Goal: Find specific page/section: Find specific page/section

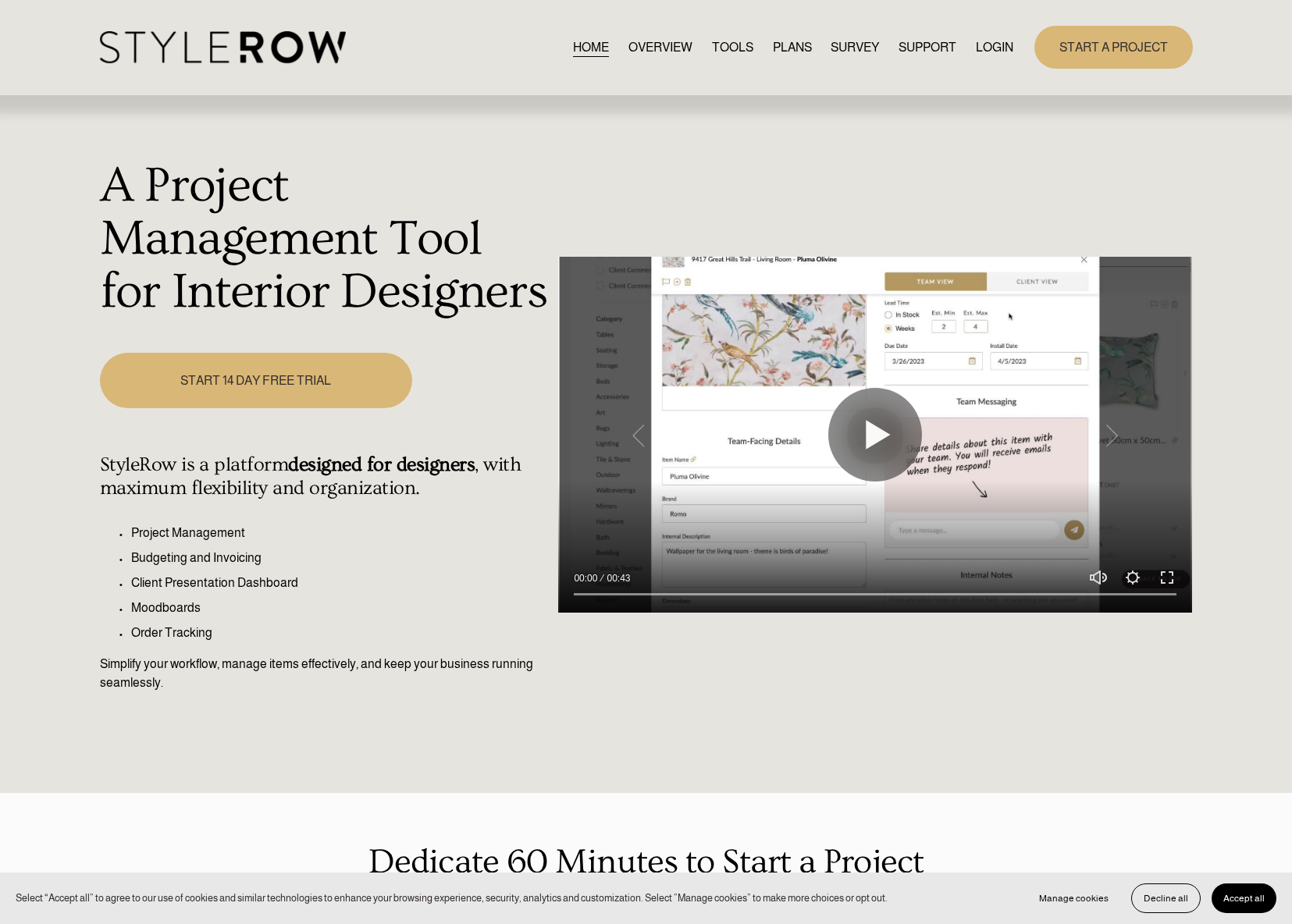
click at [1004, 49] on link "LOGIN" at bounding box center [994, 47] width 38 height 21
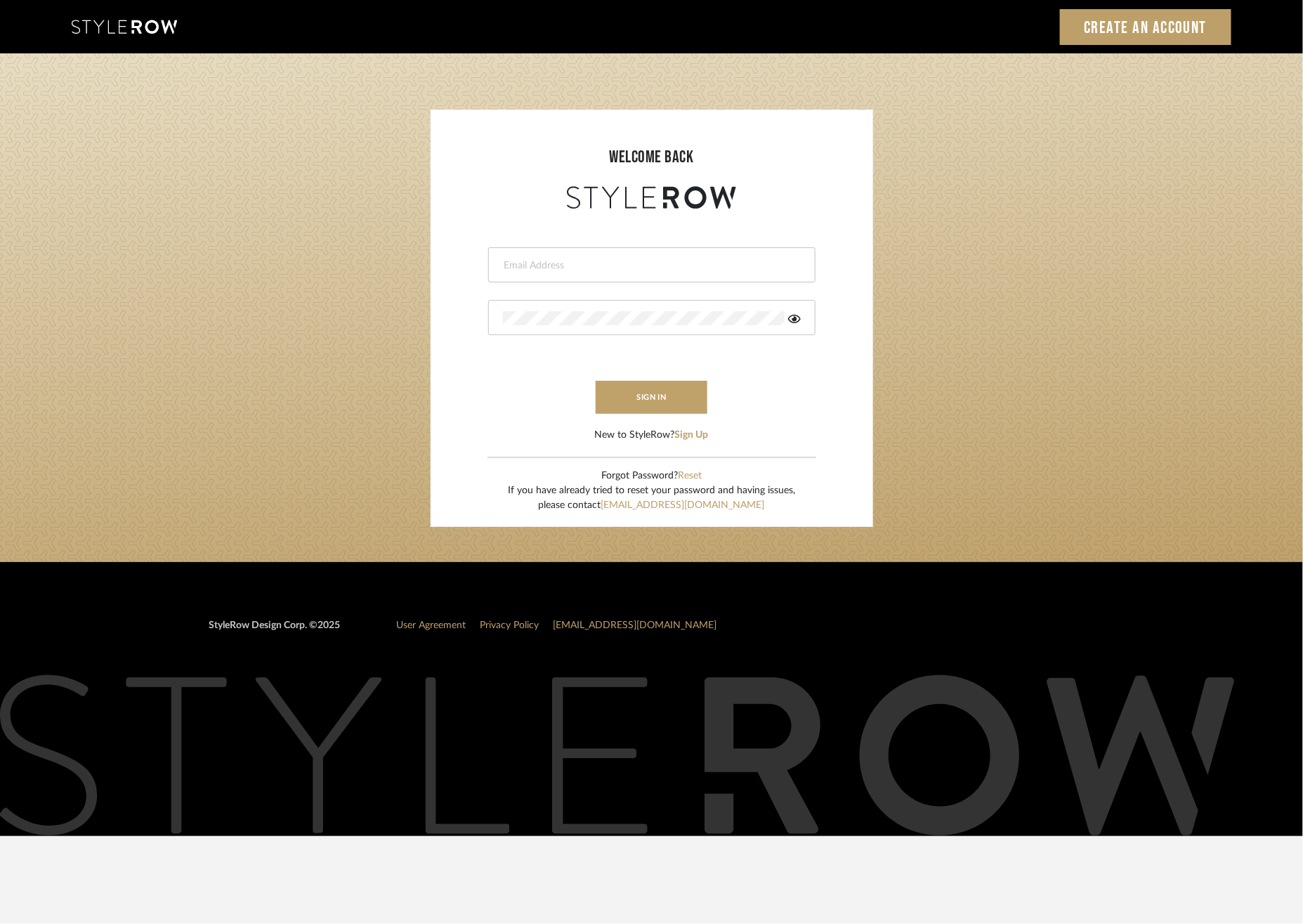
type input "lauren@christinacruzinteriors.com"
click at [678, 414] on form "lauren@christinacruzinteriors.com This field is required This field is required…" at bounding box center [652, 327] width 414 height 230
click at [681, 404] on button "sign in" at bounding box center [652, 397] width 112 height 33
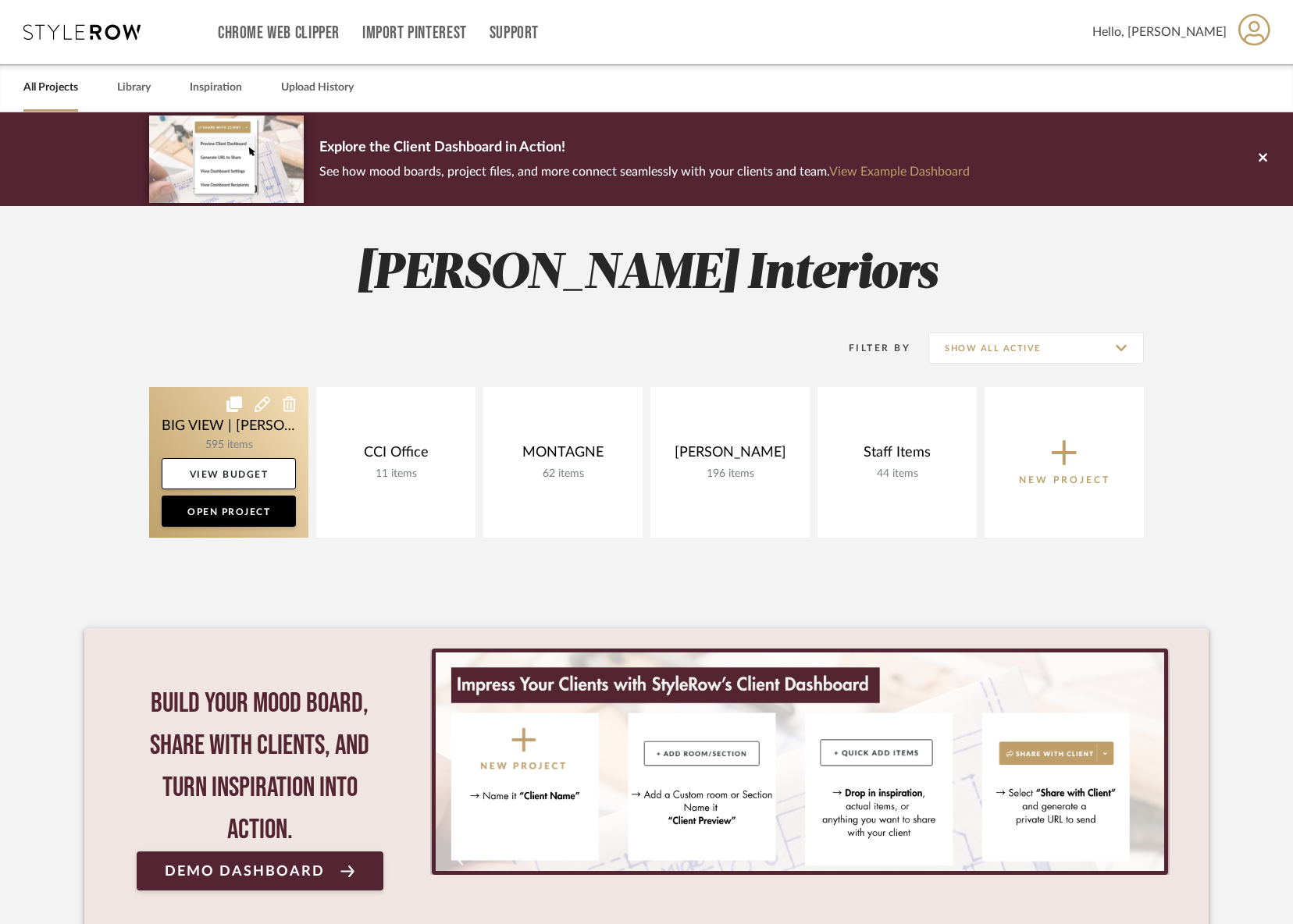
click at [234, 441] on link at bounding box center [228, 462] width 159 height 151
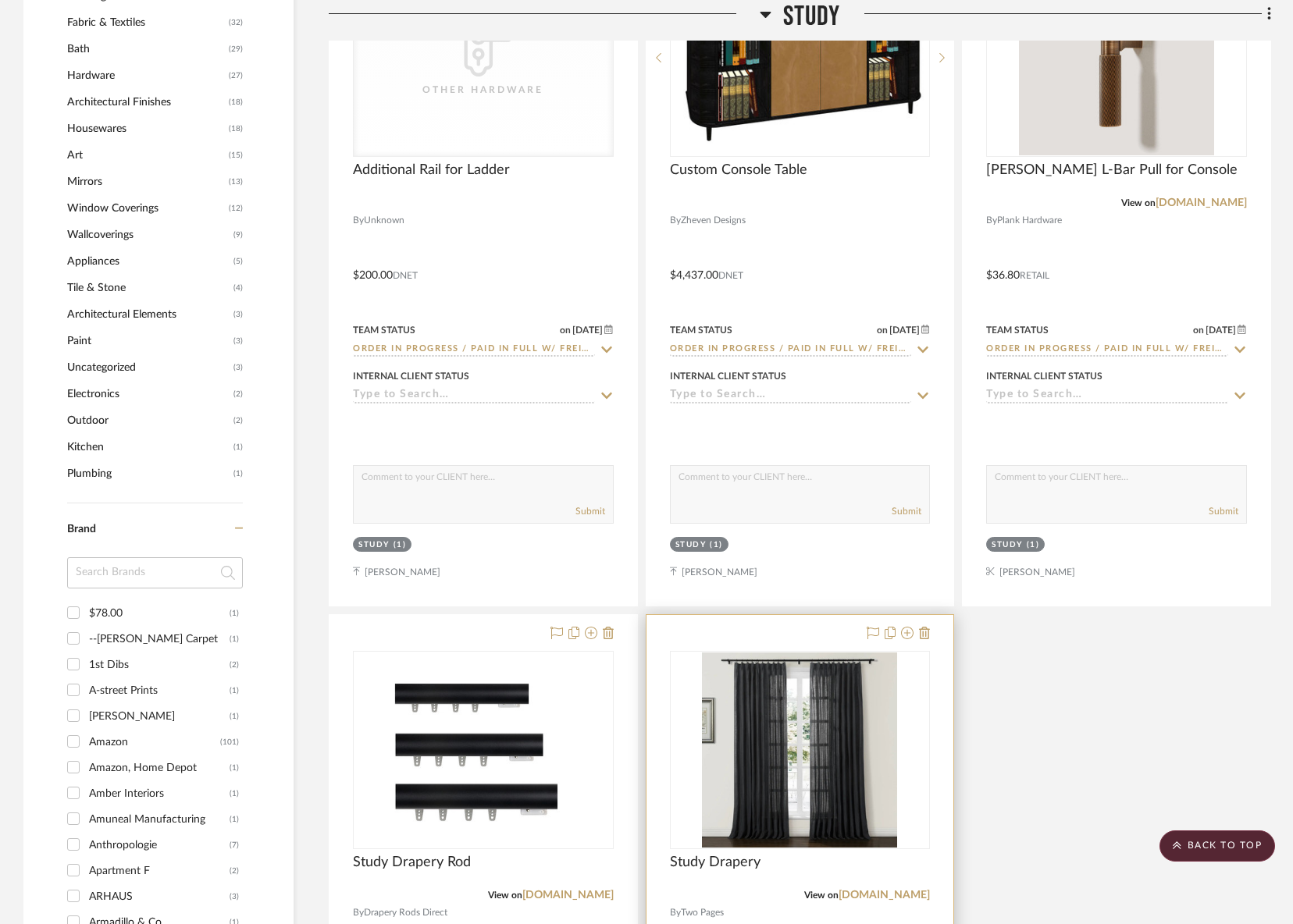
scroll to position [1727, 0]
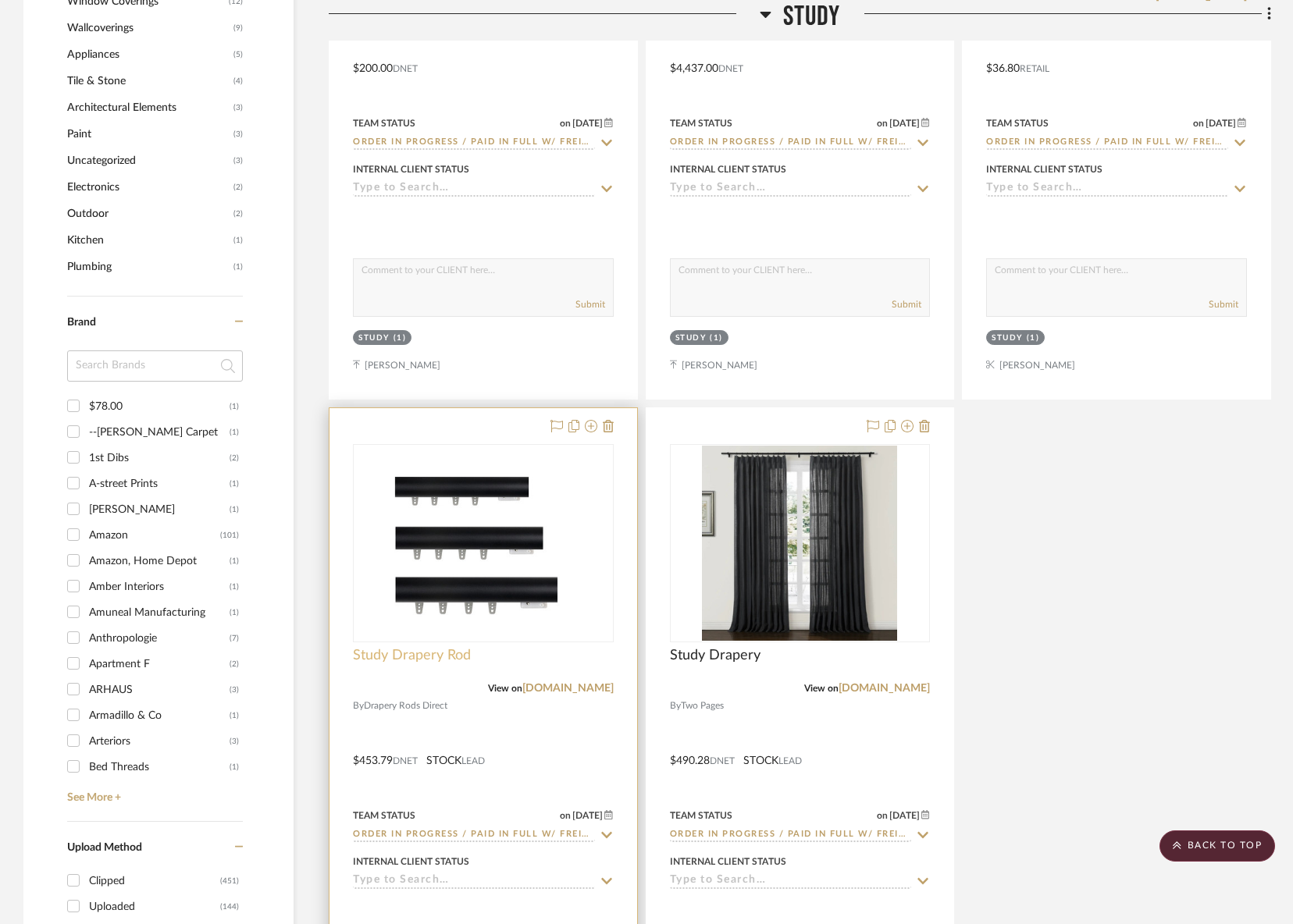
click at [437, 655] on span "Study Drapery Rod" at bounding box center [412, 655] width 118 height 17
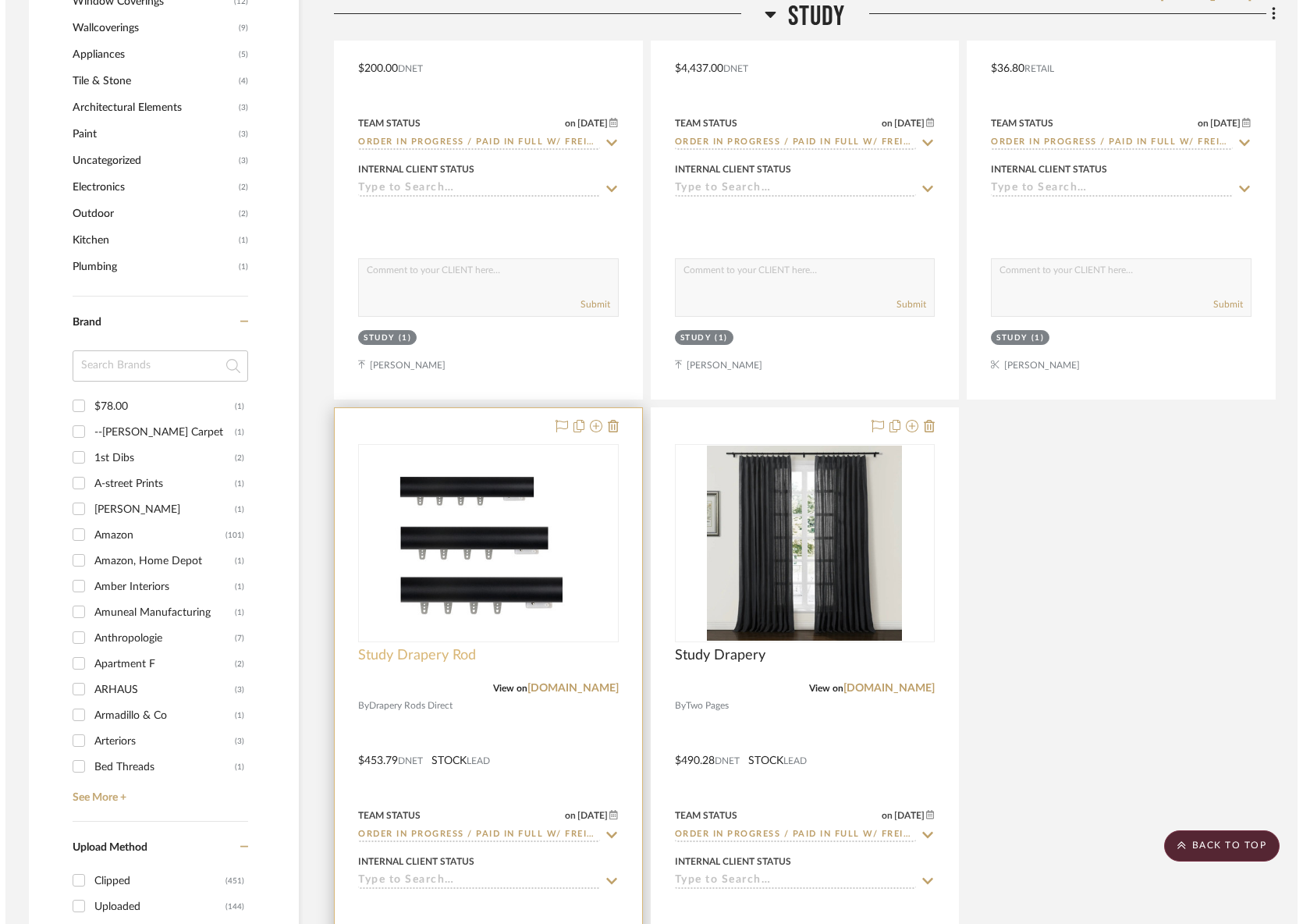
scroll to position [0, 0]
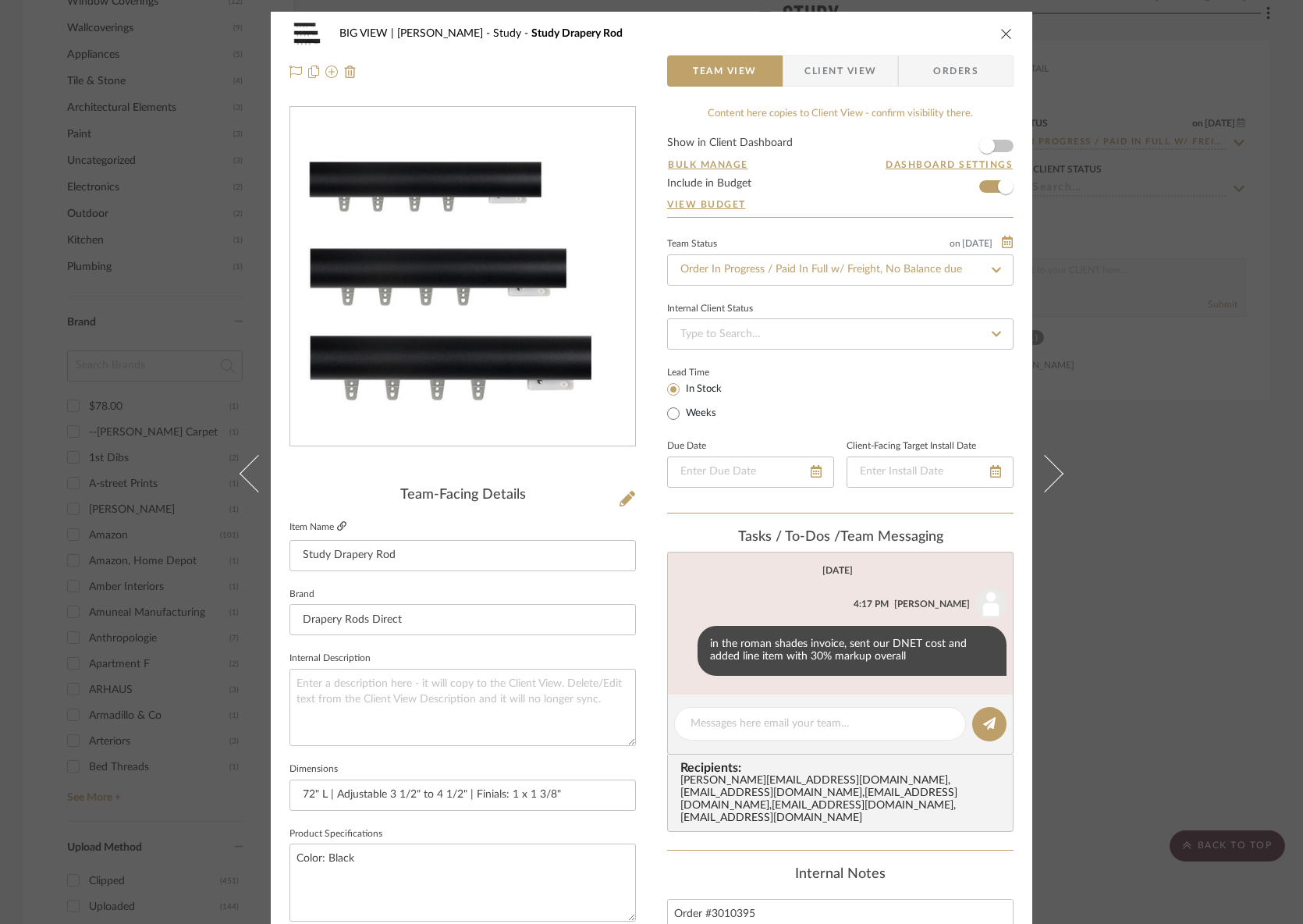
click at [337, 530] on fa-icon at bounding box center [341, 526] width 9 height 9
click at [337, 529] on icon at bounding box center [341, 525] width 9 height 9
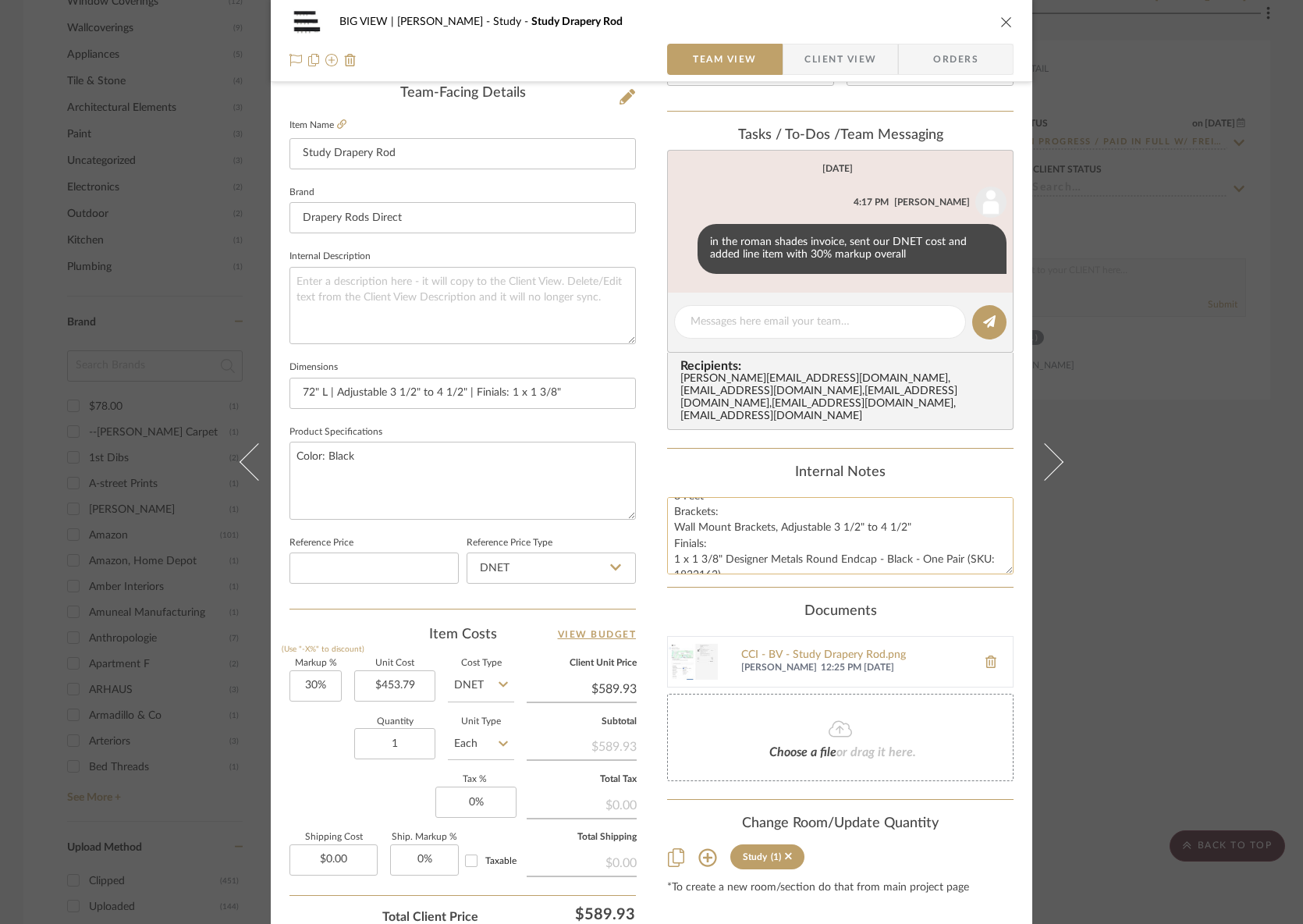
scroll to position [333, 0]
click at [708, 654] on img at bounding box center [693, 661] width 50 height 50
